Goal: Check status: Check status

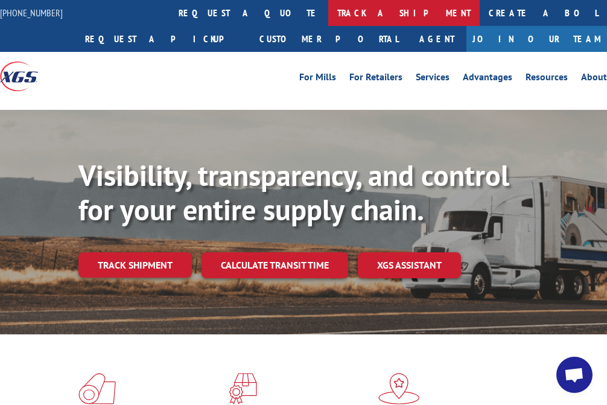
click at [328, 11] on link "track a shipment" at bounding box center [403, 13] width 151 height 26
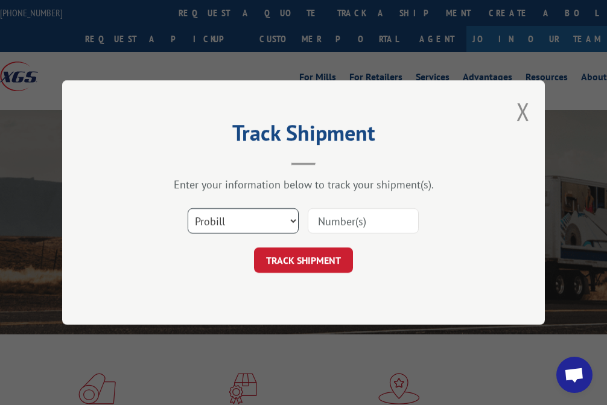
click at [254, 223] on select "Select category... Probill BOL PO" at bounding box center [243, 220] width 111 height 25
select select "po"
click at [188, 208] on select "Select category... Probill BOL PO" at bounding box center [243, 220] width 111 height 25
click at [341, 232] on input at bounding box center [363, 220] width 111 height 25
paste input "13531930"
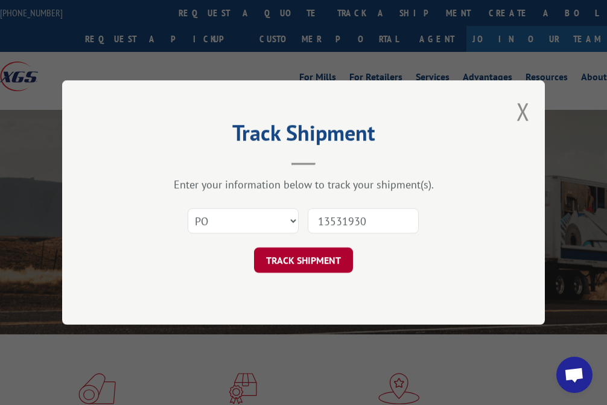
type input "13531930"
click at [308, 261] on button "TRACK SHIPMENT" at bounding box center [303, 259] width 99 height 25
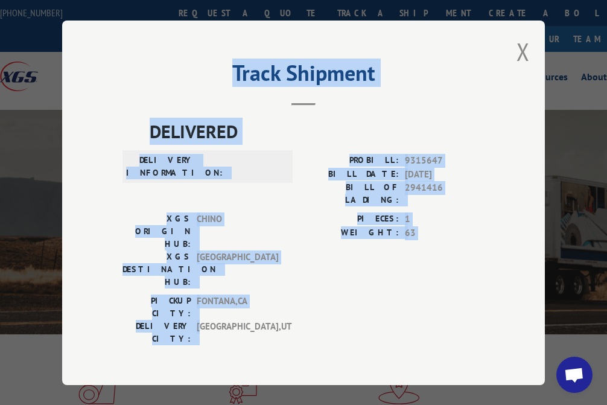
drag, startPoint x: 197, startPoint y: 274, endPoint x: 112, endPoint y: 57, distance: 233.2
click at [112, 57] on div "Track Shipment DELIVERED DELIVERY INFORMATION: PROBILL: 9315647 BILL DATE: [DAT…" at bounding box center [303, 203] width 482 height 364
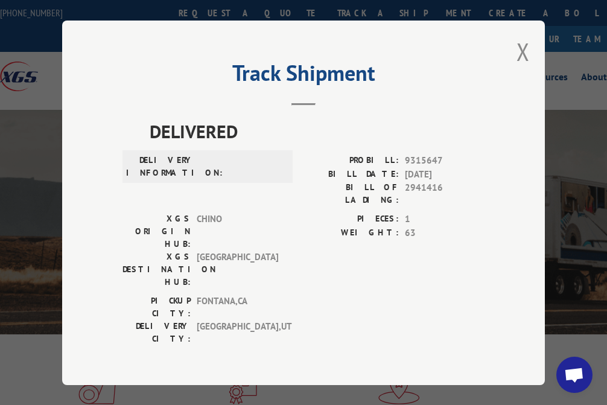
click at [297, 294] on div "[GEOGRAPHIC_DATA]: [GEOGRAPHIC_DATA] , [GEOGRAPHIC_DATA]: [GEOGRAPHIC_DATA] , […" at bounding box center [303, 322] width 362 height 57
click at [519, 43] on button "Close modal" at bounding box center [522, 52] width 13 height 32
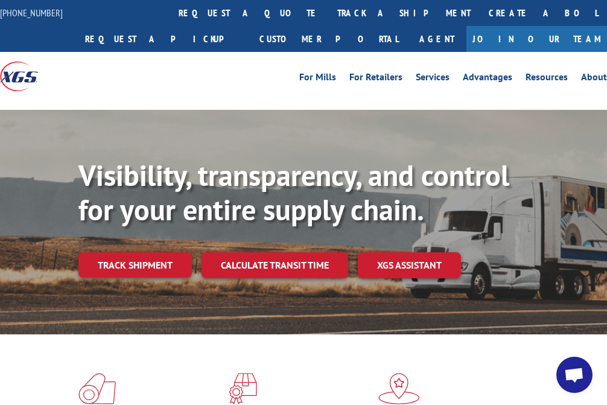
click at [328, 6] on link "track a shipment" at bounding box center [403, 13] width 151 height 26
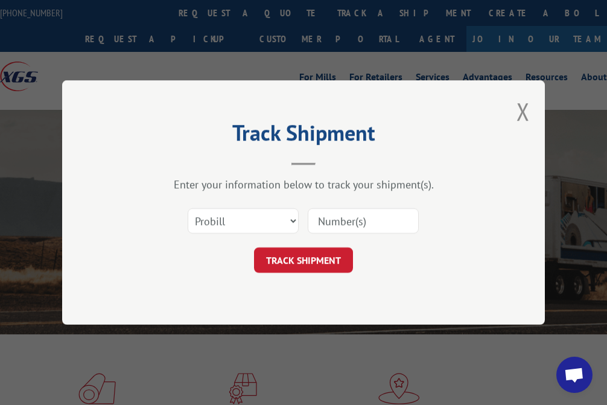
drag, startPoint x: 140, startPoint y: 219, endPoint x: 207, endPoint y: 221, distance: 67.0
click at [145, 219] on div "Select category... Probill BOL PO" at bounding box center [303, 221] width 362 height 40
click at [207, 221] on select "Select category... Probill BOL PO" at bounding box center [243, 220] width 111 height 25
select select "po"
click at [188, 208] on select "Select category... Probill BOL PO" at bounding box center [243, 220] width 111 height 25
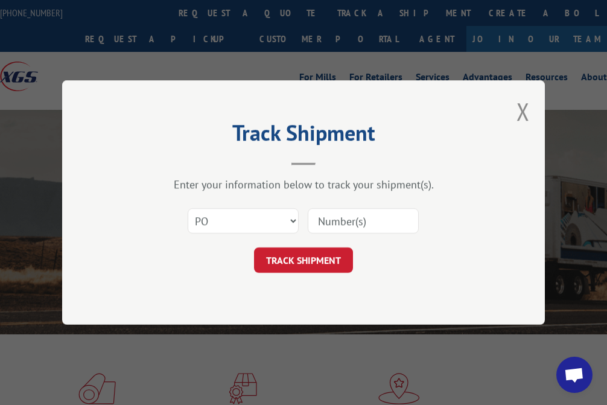
click at [338, 219] on input at bounding box center [363, 220] width 111 height 25
type input "13531930"
click button "TRACK SHIPMENT" at bounding box center [303, 259] width 99 height 25
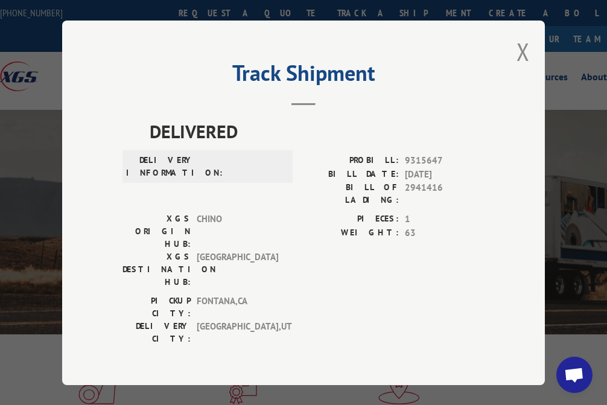
click at [510, 55] on div "Track Shipment DELIVERED DELIVERY INFORMATION: PROBILL: 9315647 BILL DATE: [DAT…" at bounding box center [303, 203] width 482 height 364
click at [512, 48] on div "Track Shipment DELIVERED DELIVERY INFORMATION: PROBILL: 9315647 BILL DATE: [DAT…" at bounding box center [303, 203] width 482 height 364
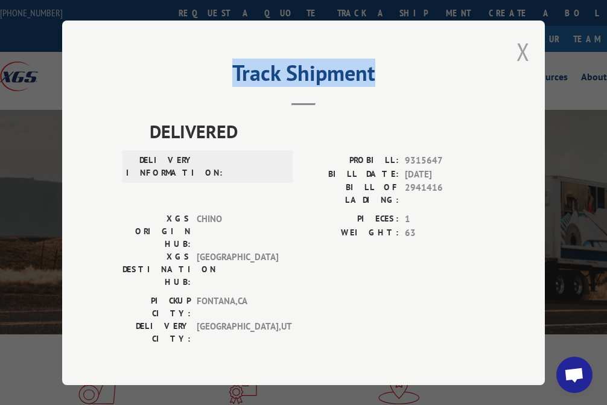
click at [516, 48] on button "Close modal" at bounding box center [522, 52] width 13 height 32
